Goal: Task Accomplishment & Management: Complete application form

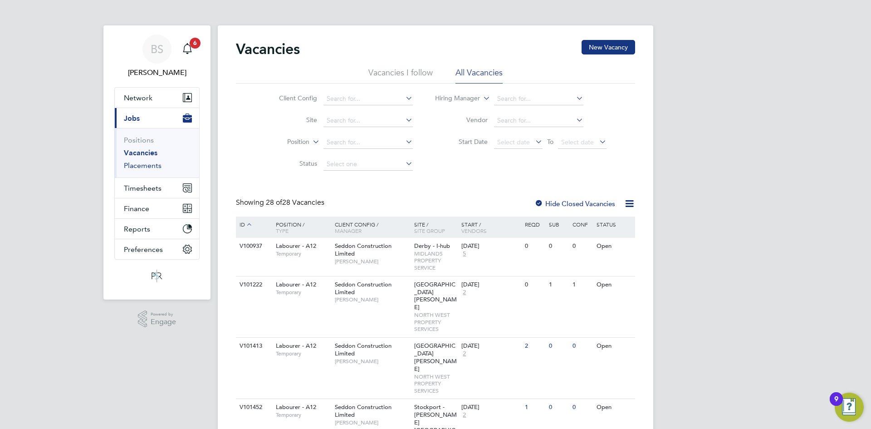
click at [146, 167] on link "Placements" at bounding box center [143, 165] width 38 height 9
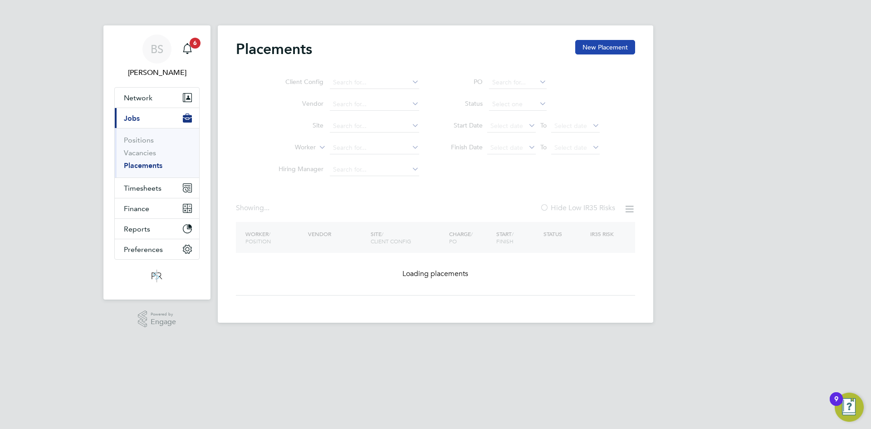
click at [585, 47] on button "New Placement" at bounding box center [605, 47] width 60 height 15
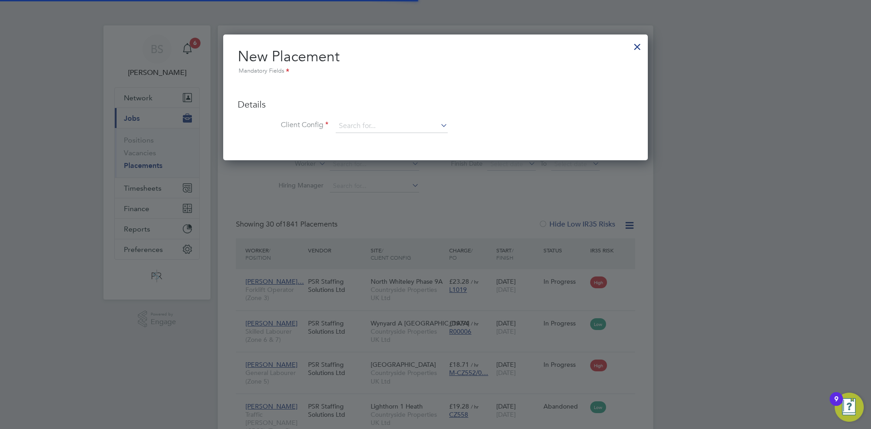
click at [641, 46] on div at bounding box center [637, 44] width 16 height 16
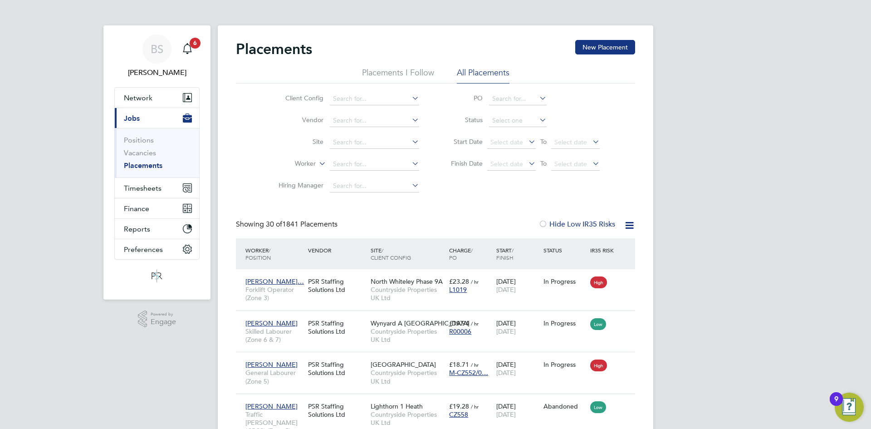
click at [126, 162] on link "Placements" at bounding box center [143, 165] width 39 height 9
click at [348, 163] on input at bounding box center [374, 164] width 89 height 13
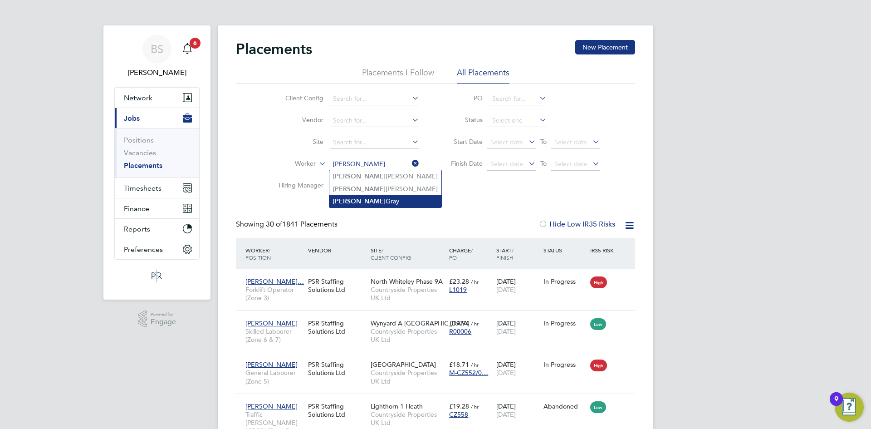
click at [389, 198] on li "Raymond Gray" at bounding box center [385, 201] width 112 height 12
type input "[PERSON_NAME]"
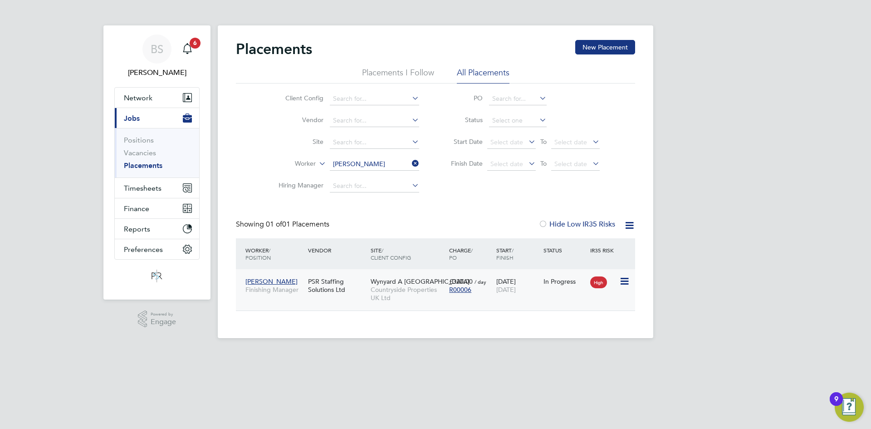
click at [485, 295] on div "£320.00 / day R00006" at bounding box center [470, 285] width 47 height 25
